Goal: Task Accomplishment & Management: Manage account settings

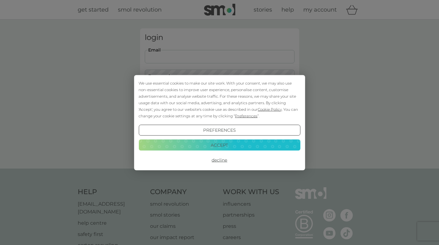
type input "[PERSON_NAME][EMAIL_ADDRESS][PERSON_NAME][DOMAIN_NAME]"
click at [219, 98] on button "Login" at bounding box center [220, 98] width 150 height 18
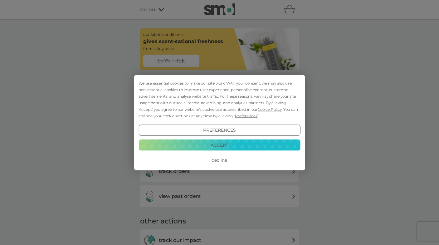
click at [220, 143] on button "Accept" at bounding box center [220, 145] width 162 height 11
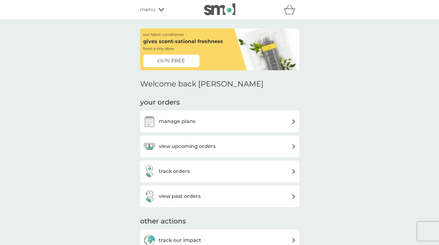
click at [293, 145] on img at bounding box center [294, 146] width 5 height 5
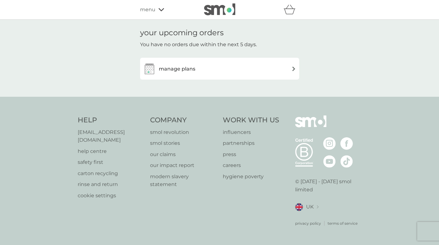
click at [294, 68] on img at bounding box center [294, 68] width 5 height 5
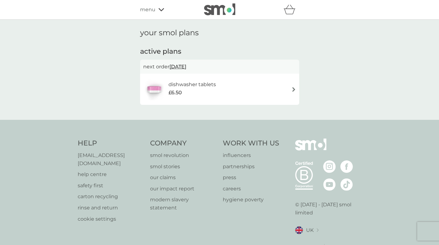
click at [294, 89] on img at bounding box center [294, 89] width 5 height 5
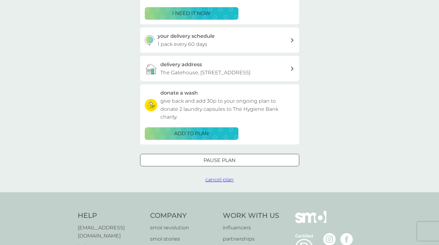
scroll to position [126, 0]
click at [216, 182] on span "cancel plan" at bounding box center [219, 179] width 28 height 6
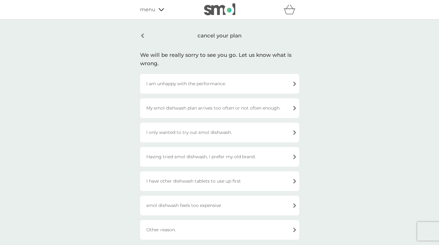
click at [295, 84] on div "I am unhappy with the performance." at bounding box center [219, 84] width 159 height 20
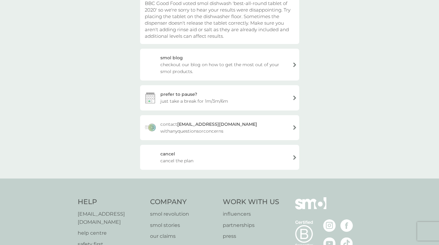
scroll to position [82, 0]
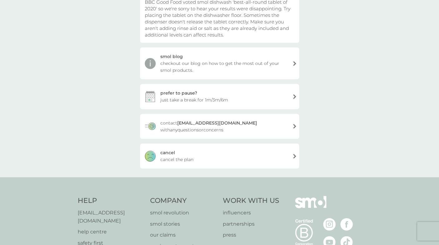
click at [294, 156] on div "cancel cancel the plan" at bounding box center [219, 156] width 159 height 25
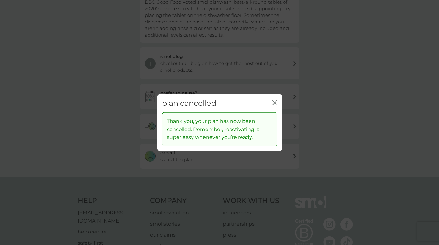
click at [275, 103] on icon "close" at bounding box center [276, 102] width 2 height 5
